Goal: Task Accomplishment & Management: Use online tool/utility

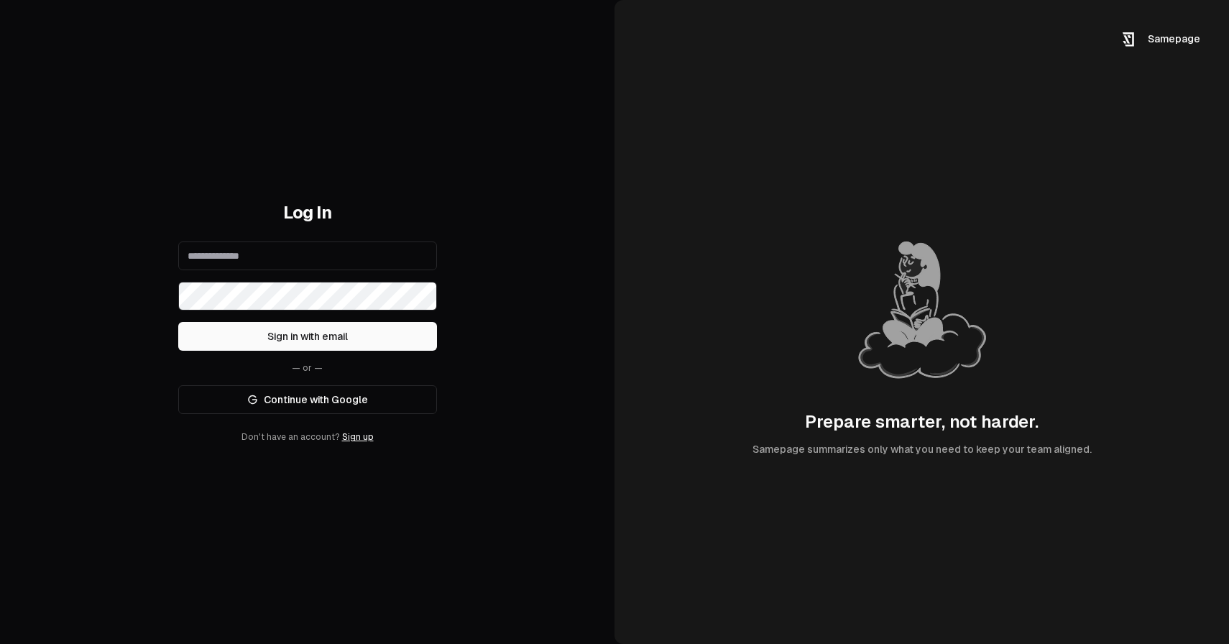
click at [410, 399] on link "Continue with Google" at bounding box center [307, 399] width 259 height 29
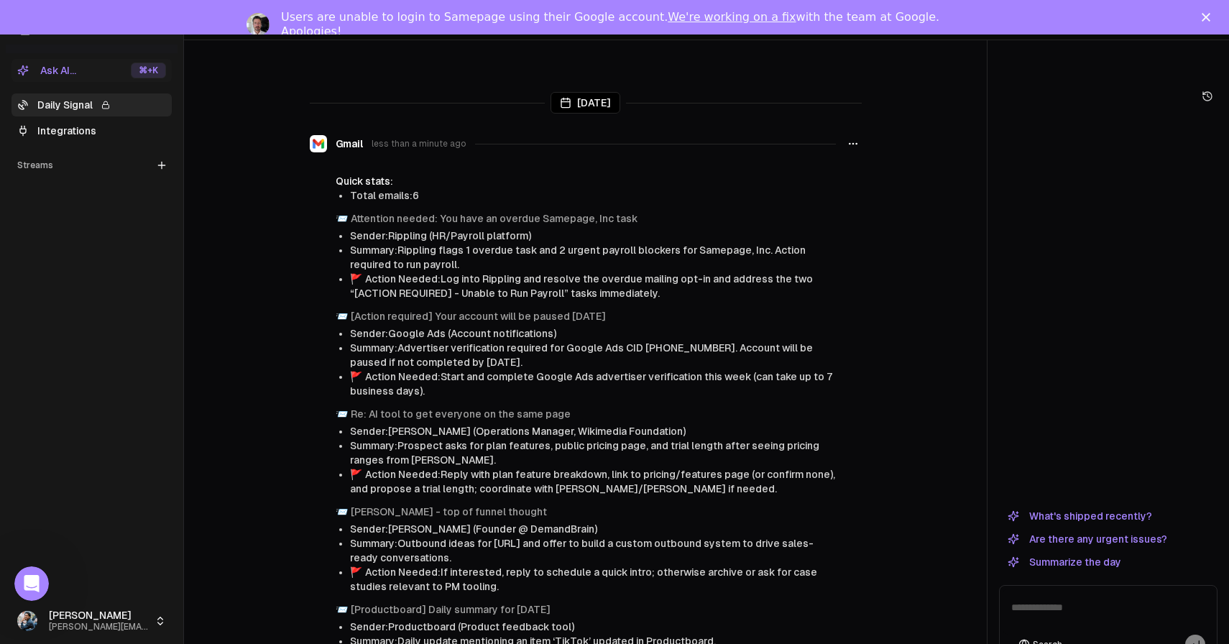
click at [1202, 16] on icon "Close" at bounding box center [1206, 17] width 9 height 9
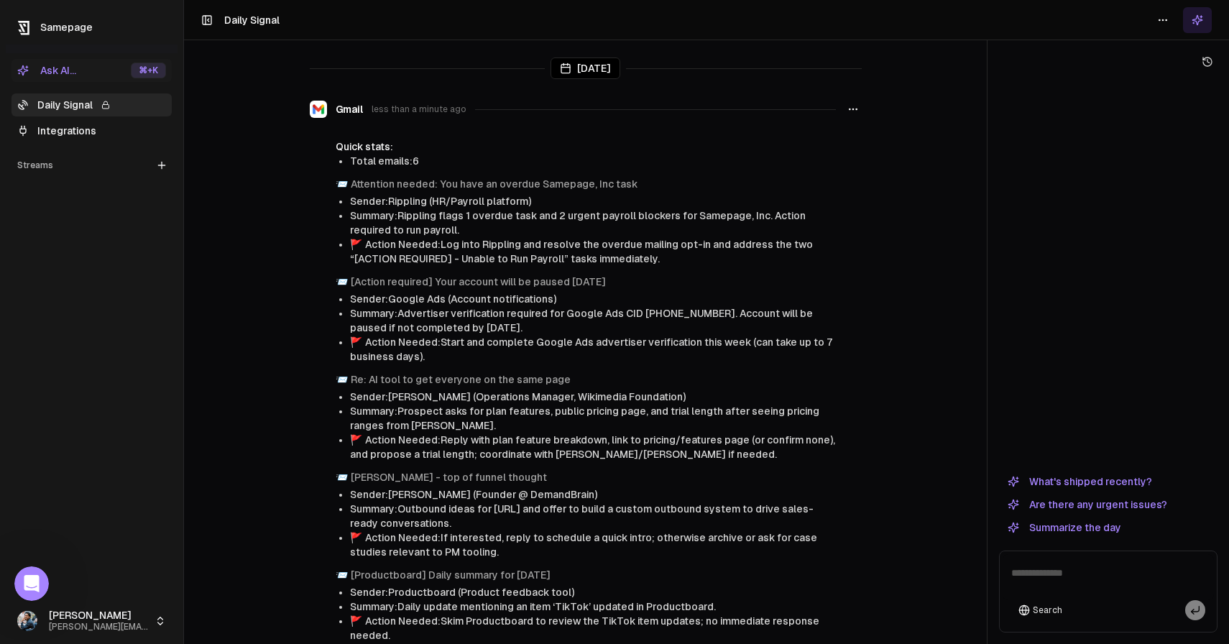
click at [109, 616] on html "Samepage Ask AI... ⌘ +K Daily Signal Integrations Streams Create Stream Sahil s…" at bounding box center [614, 322] width 1229 height 644
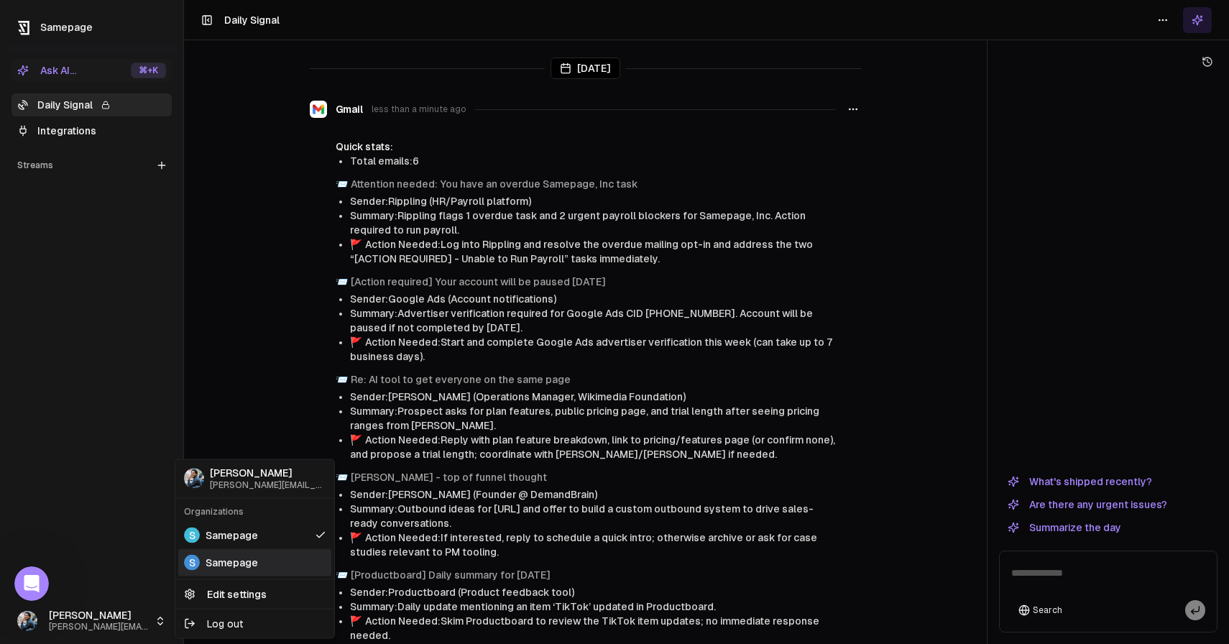
click at [194, 558] on span "S" at bounding box center [192, 562] width 16 height 16
